Goal: Information Seeking & Learning: Find contact information

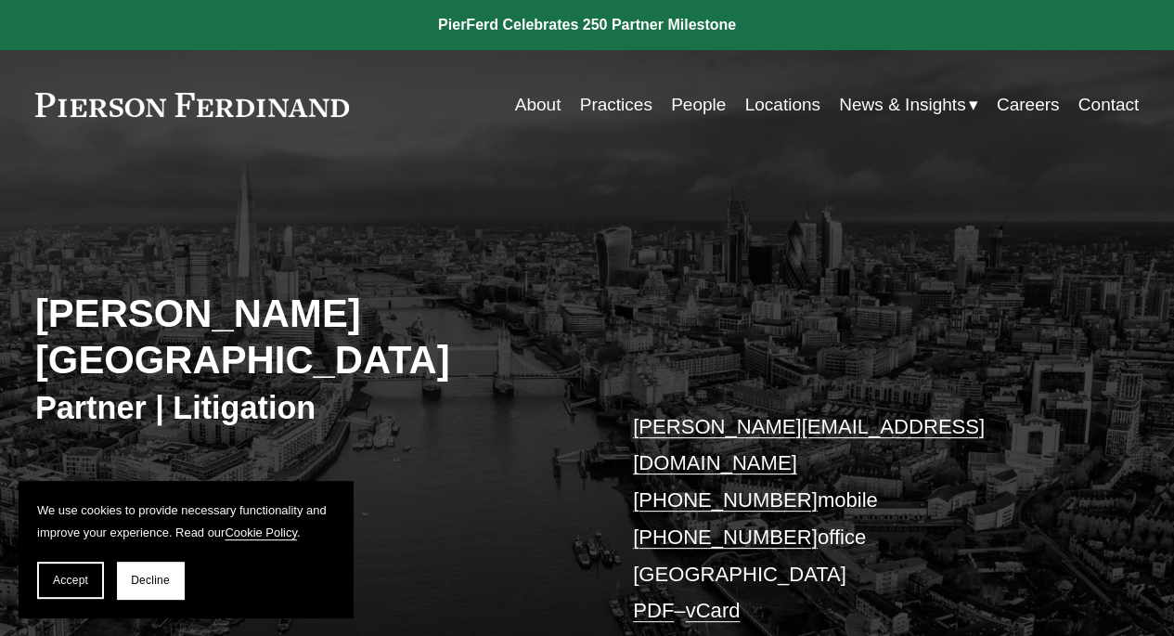
scroll to position [835, 0]
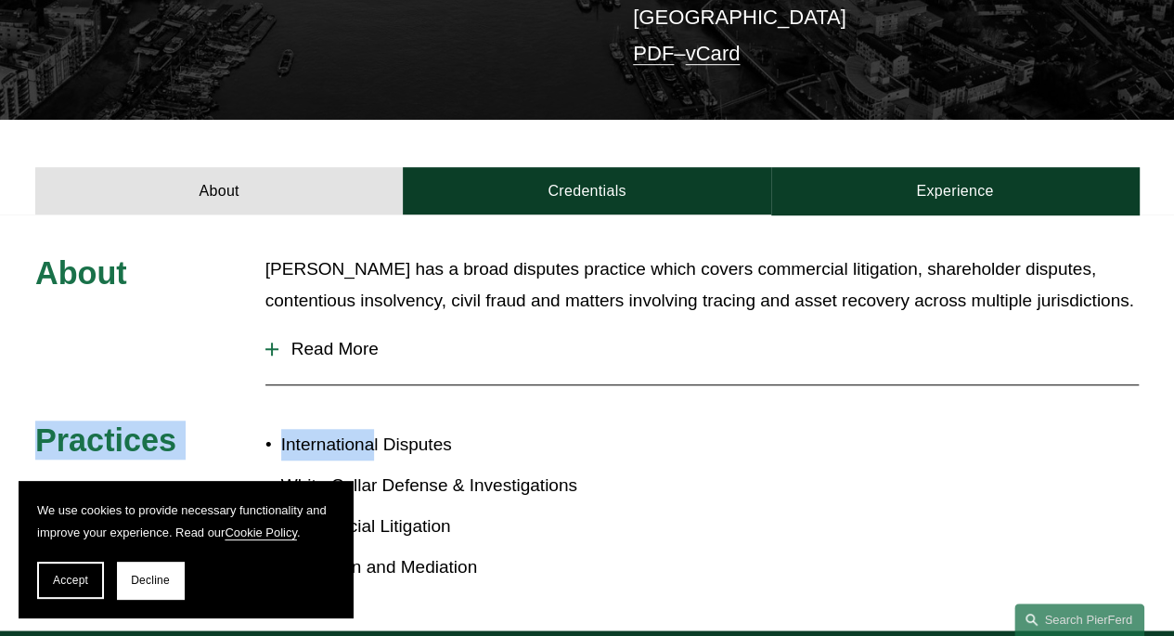
drag, startPoint x: 379, startPoint y: 334, endPoint x: 796, endPoint y: 441, distance: 431.0
click at [796, 441] on div "About [PERSON_NAME] has a broad disputes practice which covers commercial litig…" at bounding box center [587, 422] width 1174 height 338
click at [798, 440] on div "About [PERSON_NAME] has a broad disputes practice which covers commercial litig…" at bounding box center [587, 422] width 1174 height 338
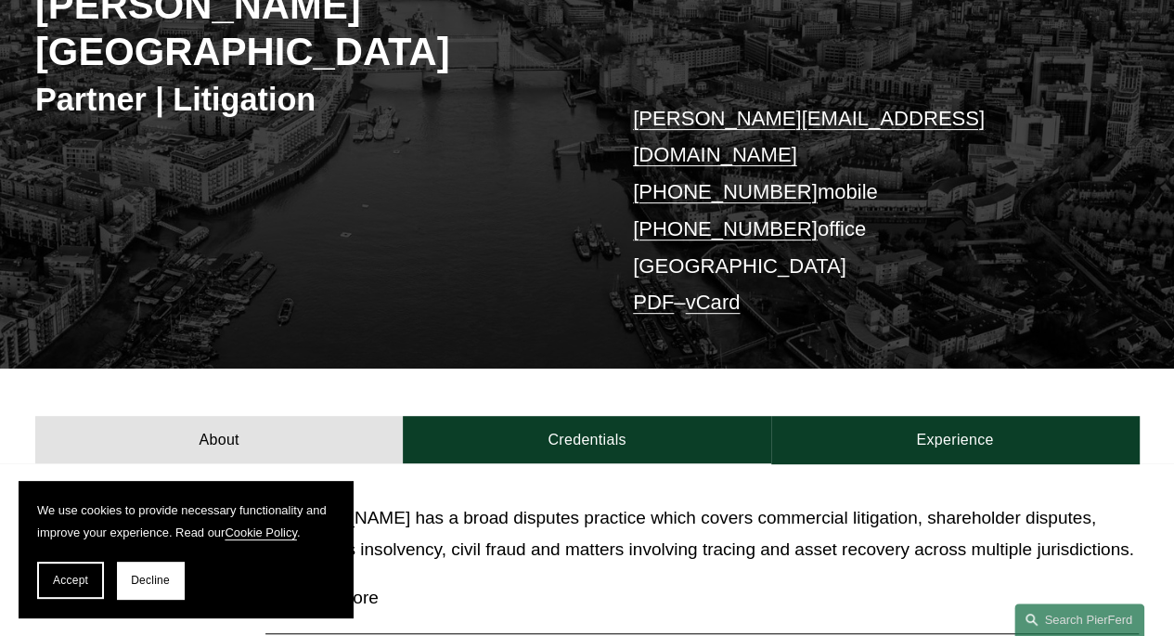
scroll to position [30, 0]
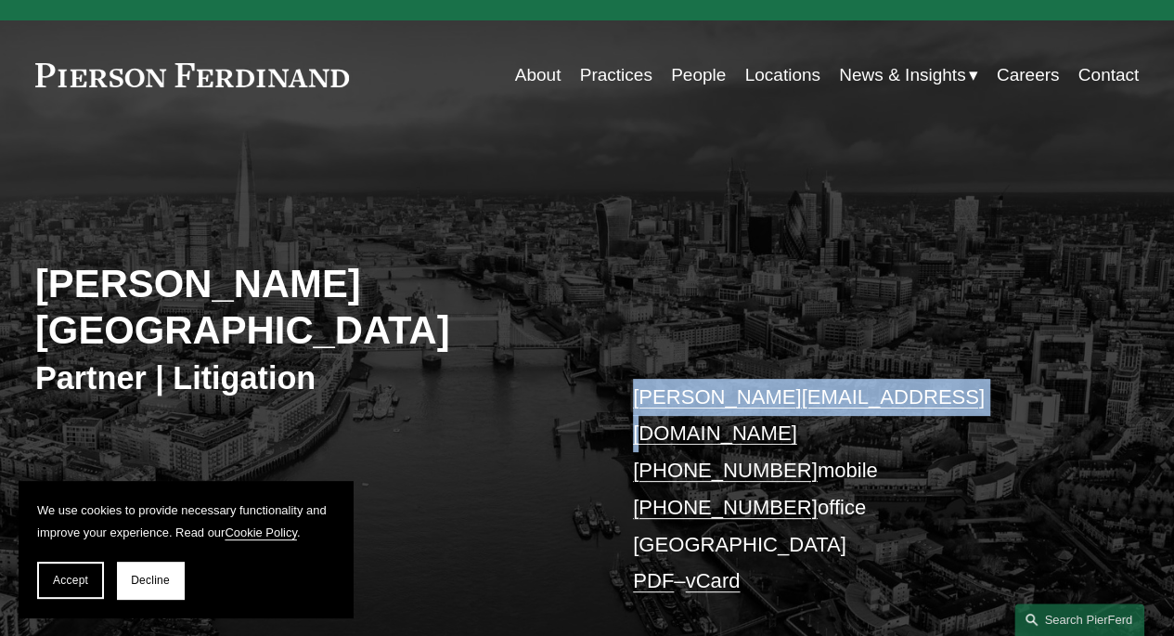
drag, startPoint x: 941, startPoint y: 345, endPoint x: 614, endPoint y: 357, distance: 326.8
click at [614, 357] on div "[PERSON_NAME][GEOGRAPHIC_DATA] Partner | Litigation [PERSON_NAME][EMAIL_ADDRESS…" at bounding box center [587, 406] width 1174 height 482
copy link "[PERSON_NAME][EMAIL_ADDRESS][DOMAIN_NAME]"
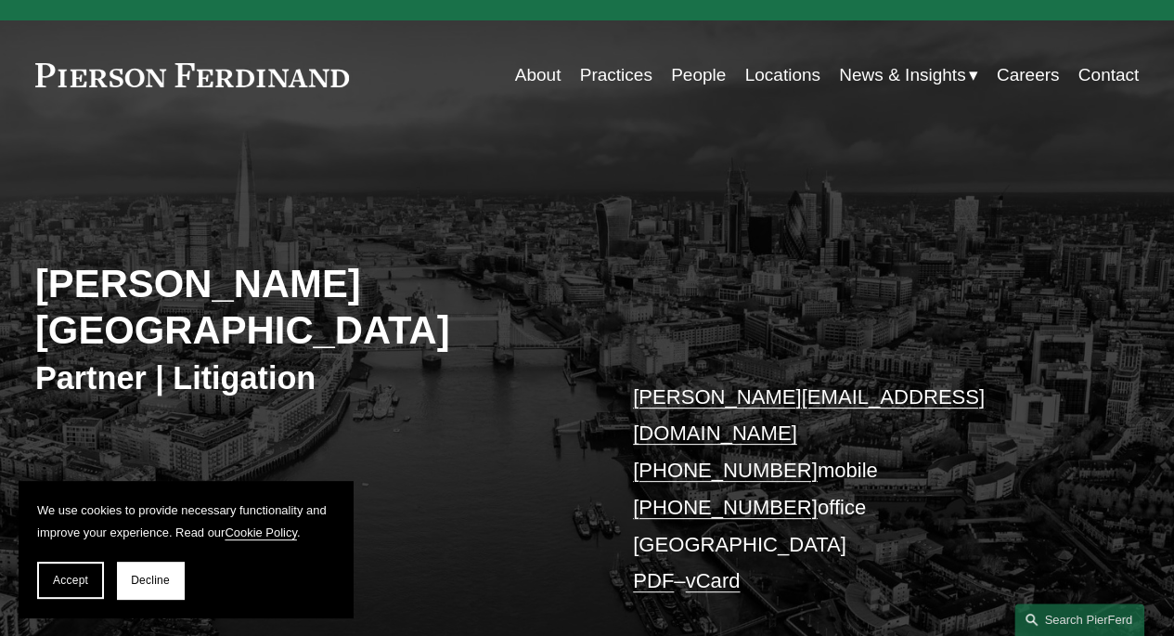
drag, startPoint x: 334, startPoint y: 67, endPoint x: 116, endPoint y: 70, distance: 218.1
click at [154, 70] on div "About Practices People Locations News & Insights News" at bounding box center [586, 75] width 1103 height 35
drag, startPoint x: 29, startPoint y: 75, endPoint x: 314, endPoint y: 93, distance: 285.4
click at [251, 90] on div "Skip to Content About Practices People Locations" at bounding box center [587, 74] width 1174 height 109
